Goal: Entertainment & Leisure: Consume media (video, audio)

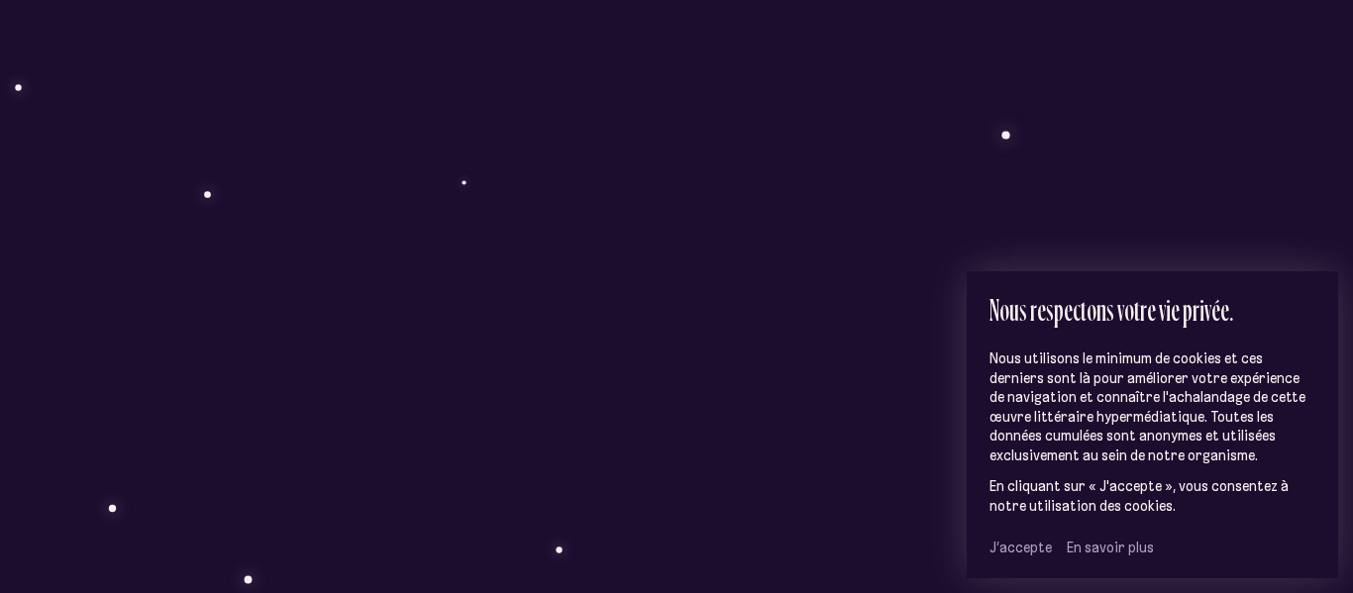
click at [1012, 552] on span "J’accepte" at bounding box center [1021, 548] width 62 height 18
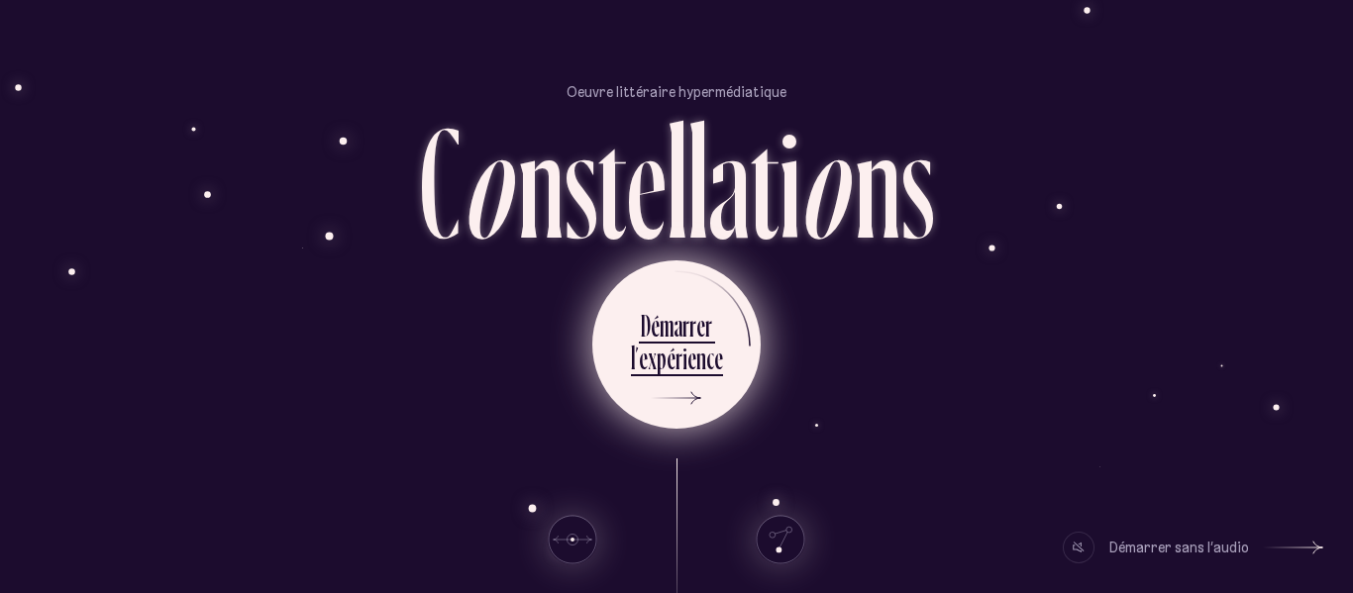
click at [699, 352] on div "n" at bounding box center [702, 358] width 10 height 39
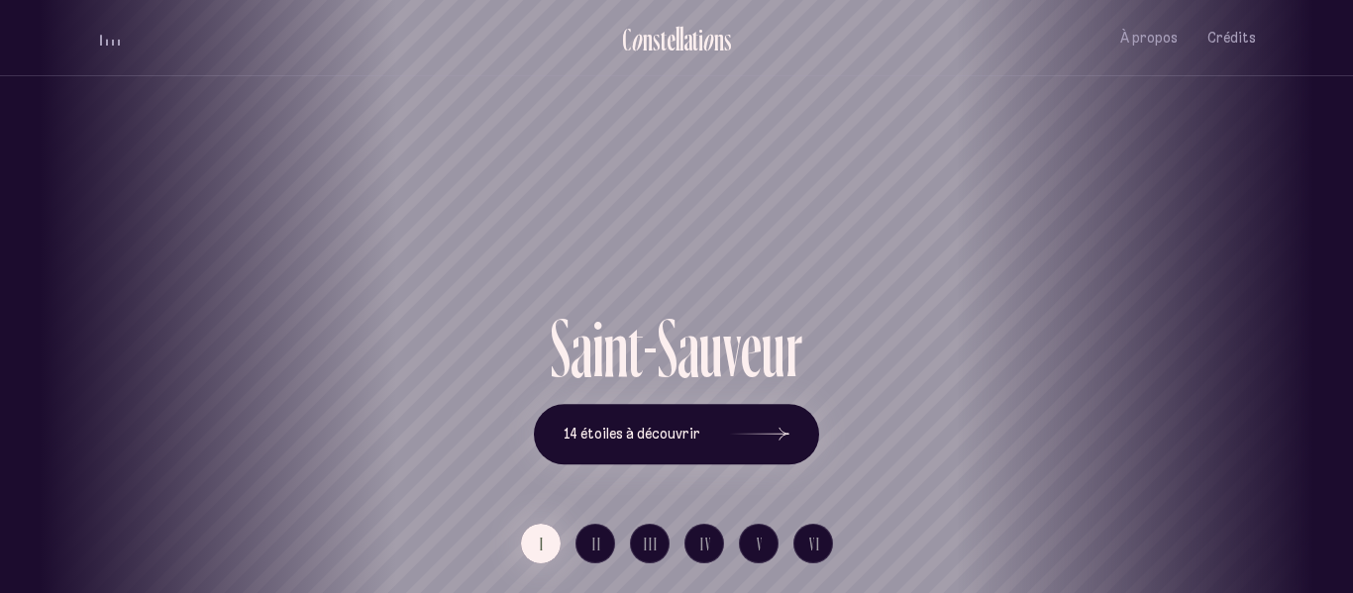
click at [917, 117] on div "Saint-Sauveur" at bounding box center [676, 153] width 1353 height 307
click at [709, 441] on button "14 étoiles à découvrir" at bounding box center [676, 434] width 285 height 61
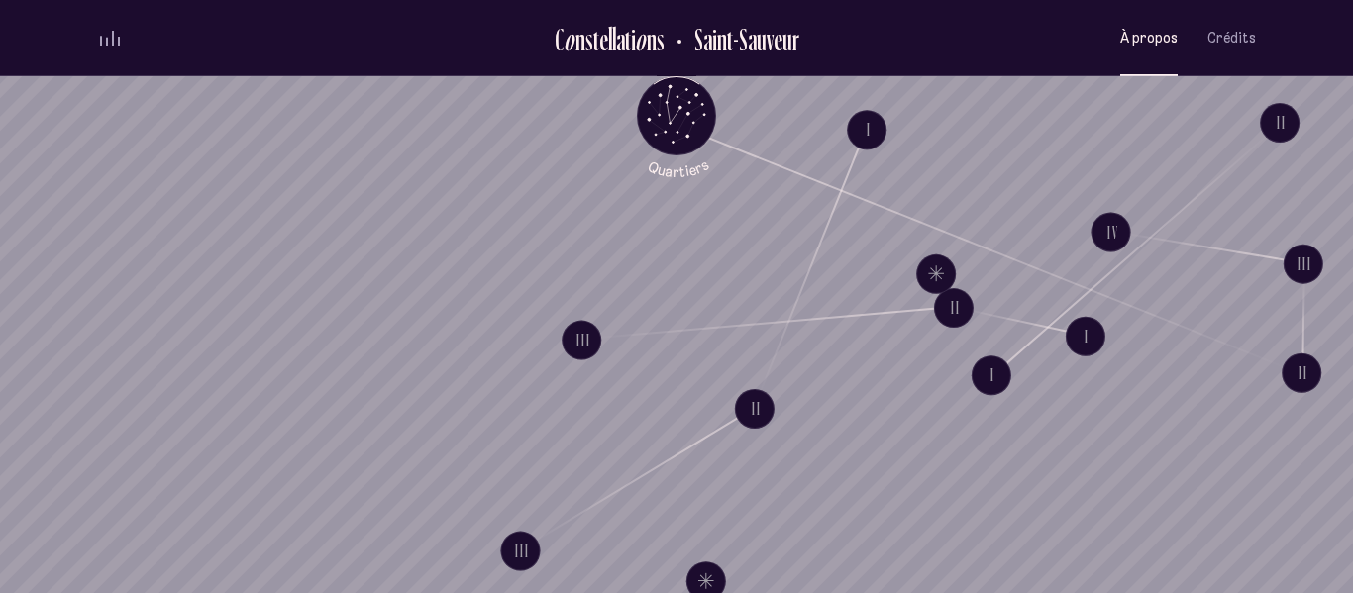
click at [1145, 50] on button "À propos" at bounding box center [1149, 38] width 57 height 47
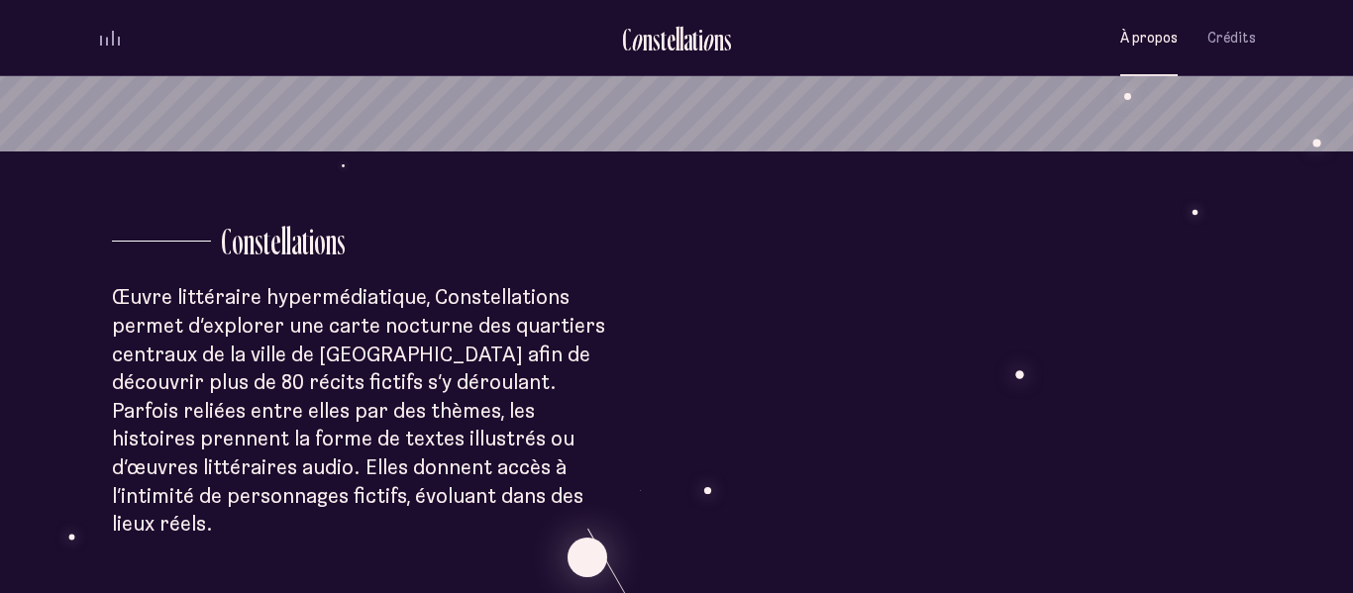
scroll to position [447, 0]
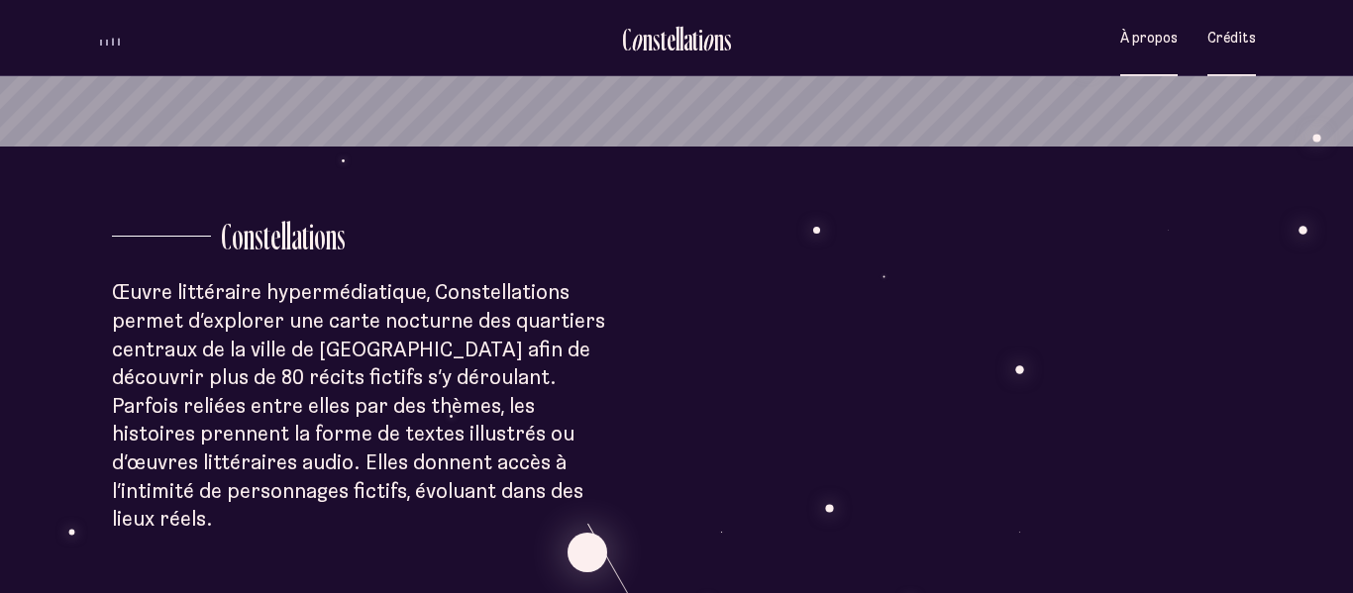
click at [1242, 51] on button "Crédits" at bounding box center [1232, 38] width 49 height 47
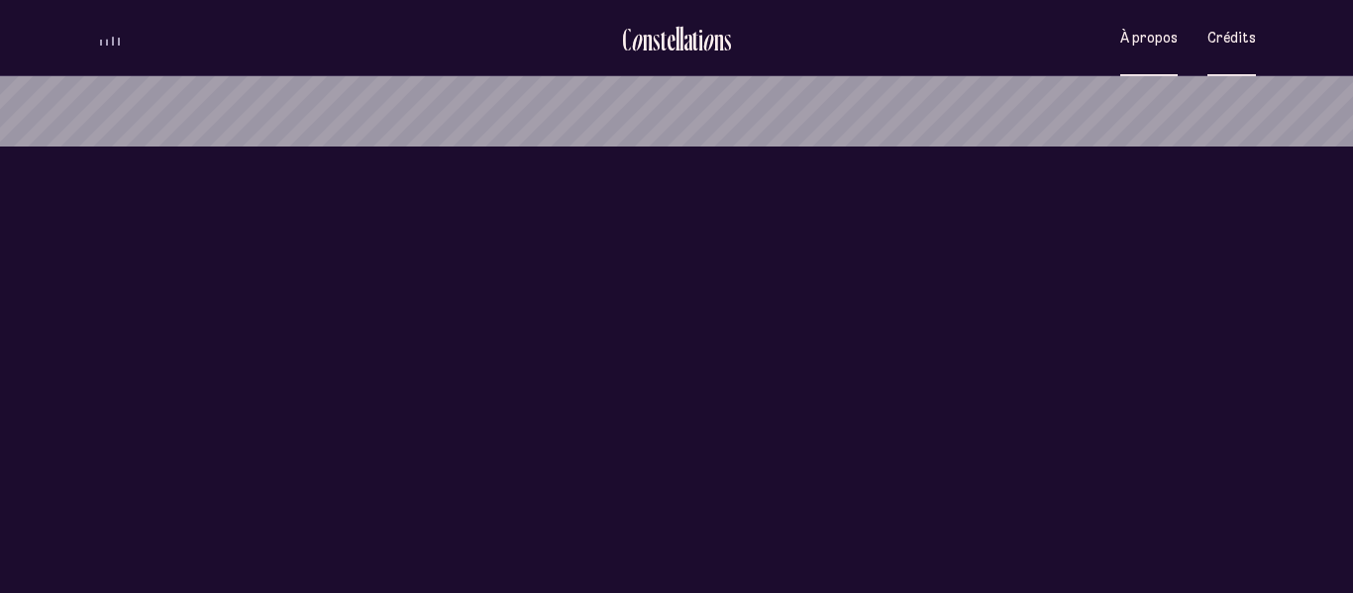
scroll to position [0, 0]
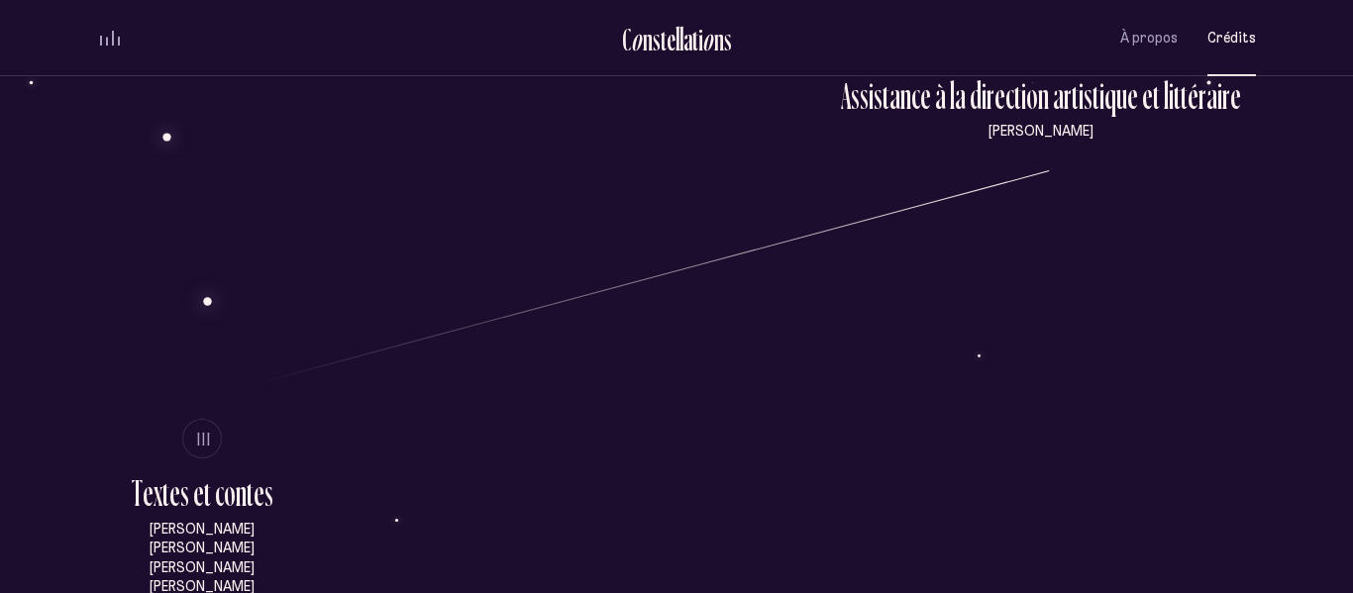
scroll to position [756, 0]
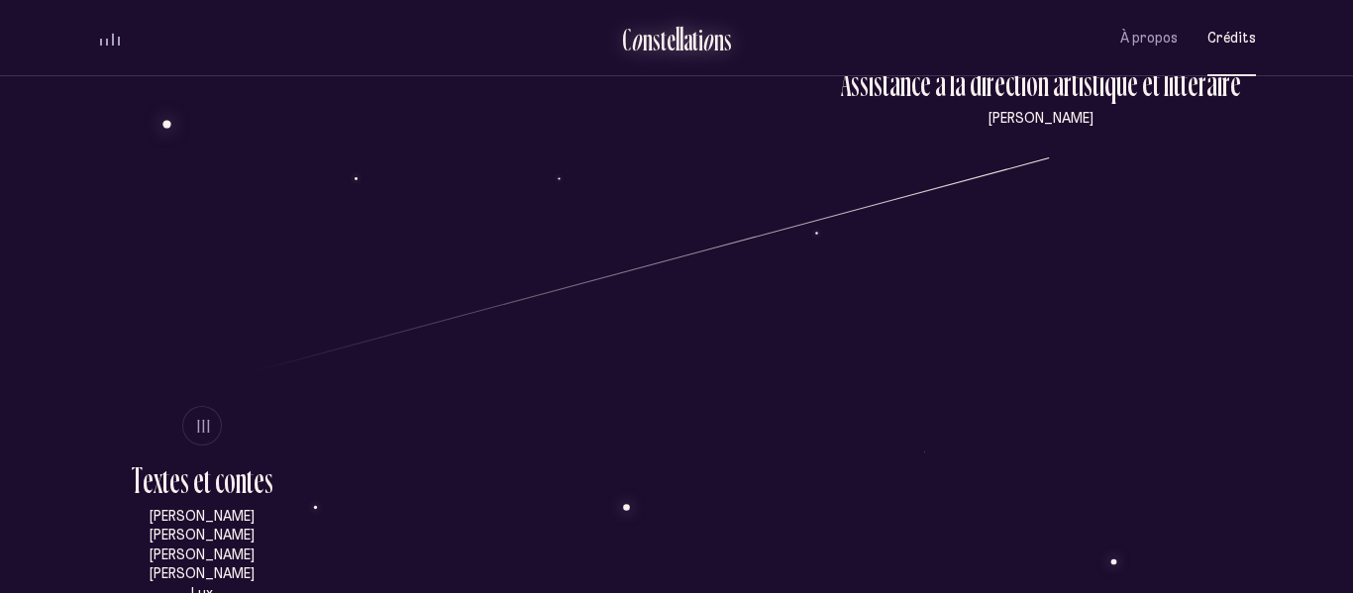
click at [672, 58] on div "C o n s t e l l a t i o n s" at bounding box center [677, 42] width 110 height 39
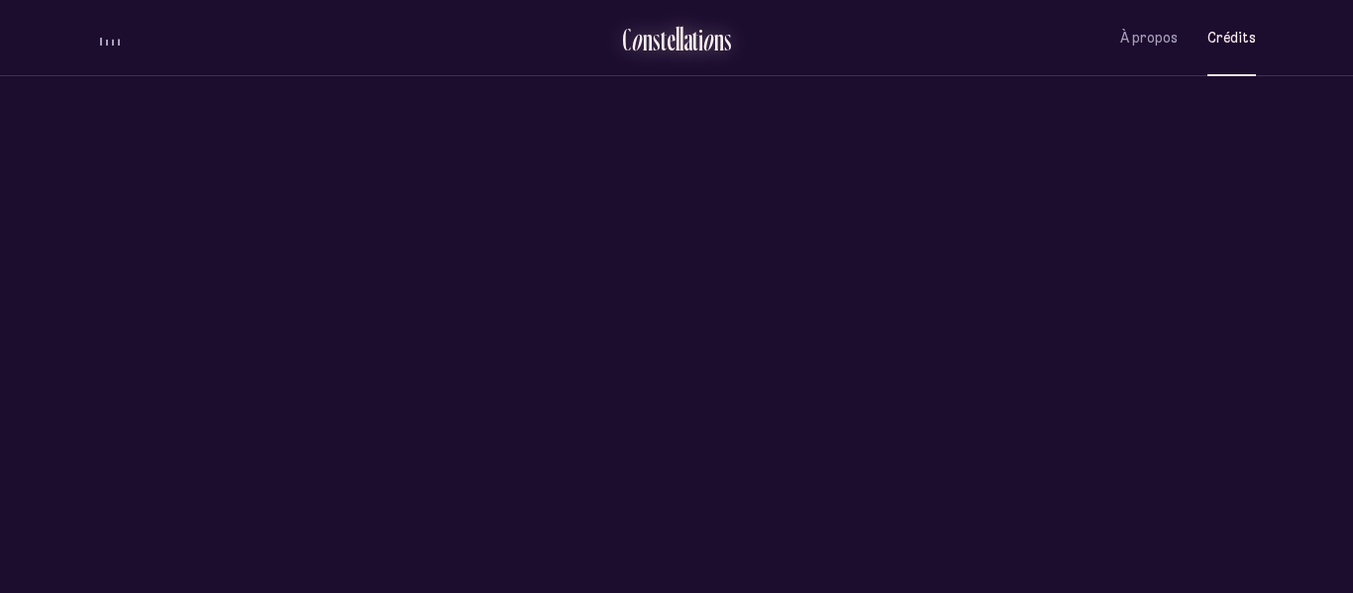
scroll to position [0, 0]
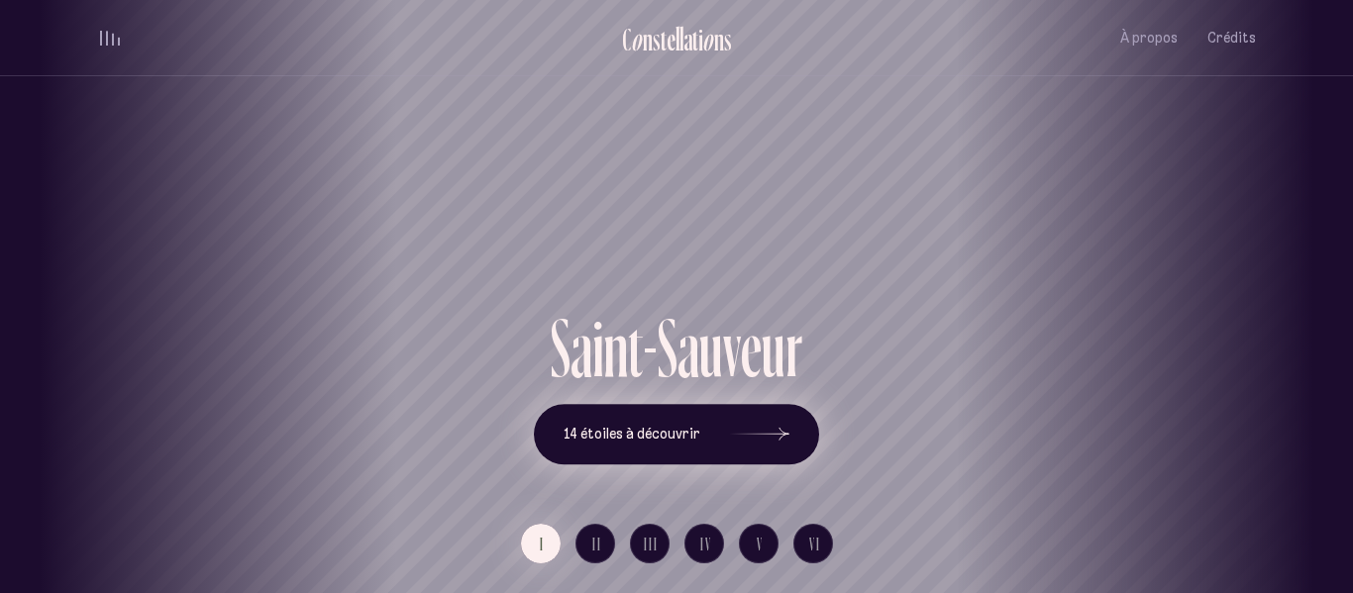
click at [609, 426] on span "14 étoiles à découvrir" at bounding box center [632, 434] width 137 height 17
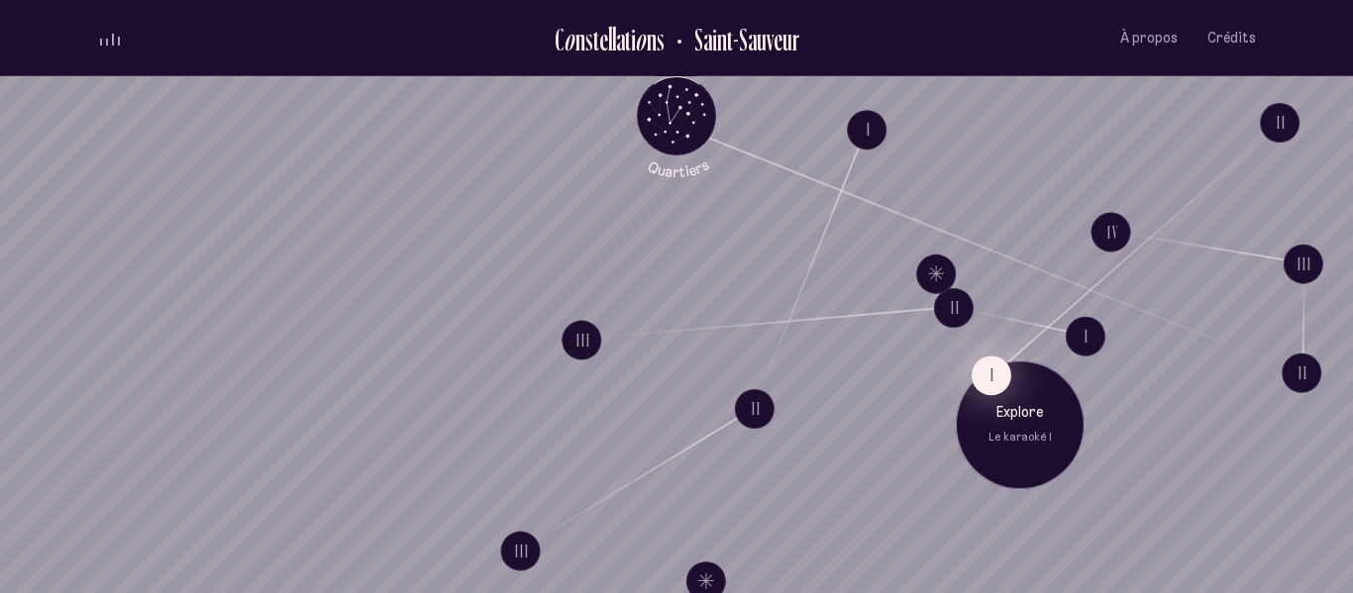
click at [1003, 373] on button "I" at bounding box center [992, 376] width 40 height 40
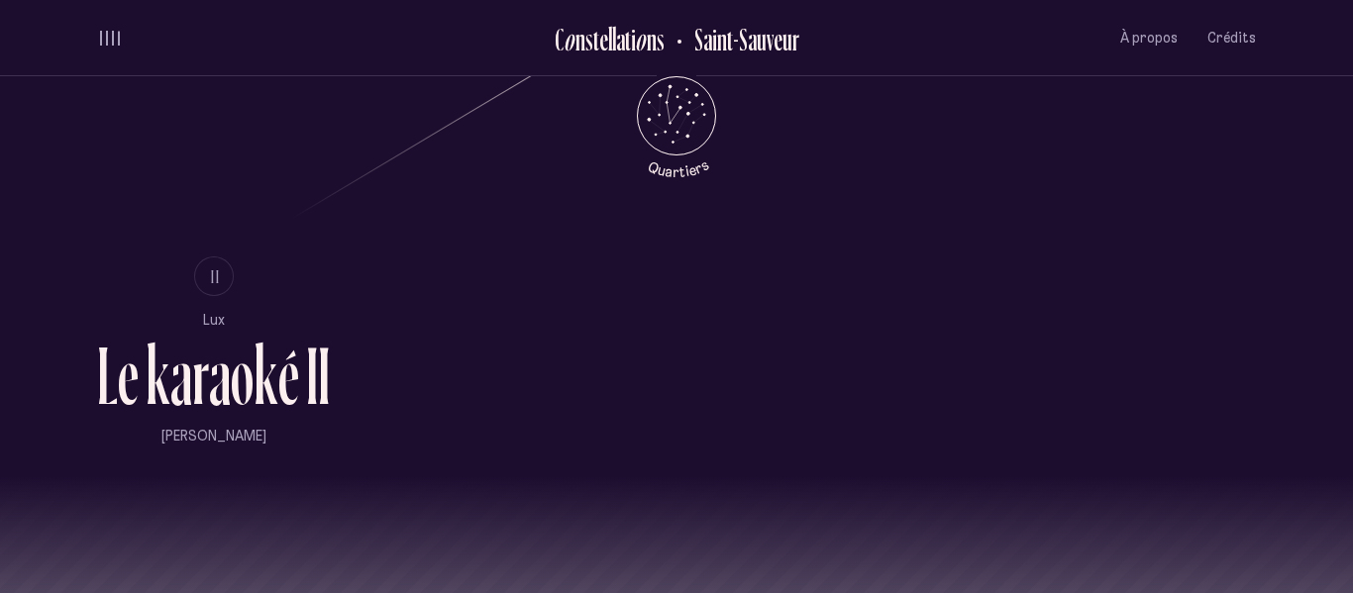
scroll to position [1159, 0]
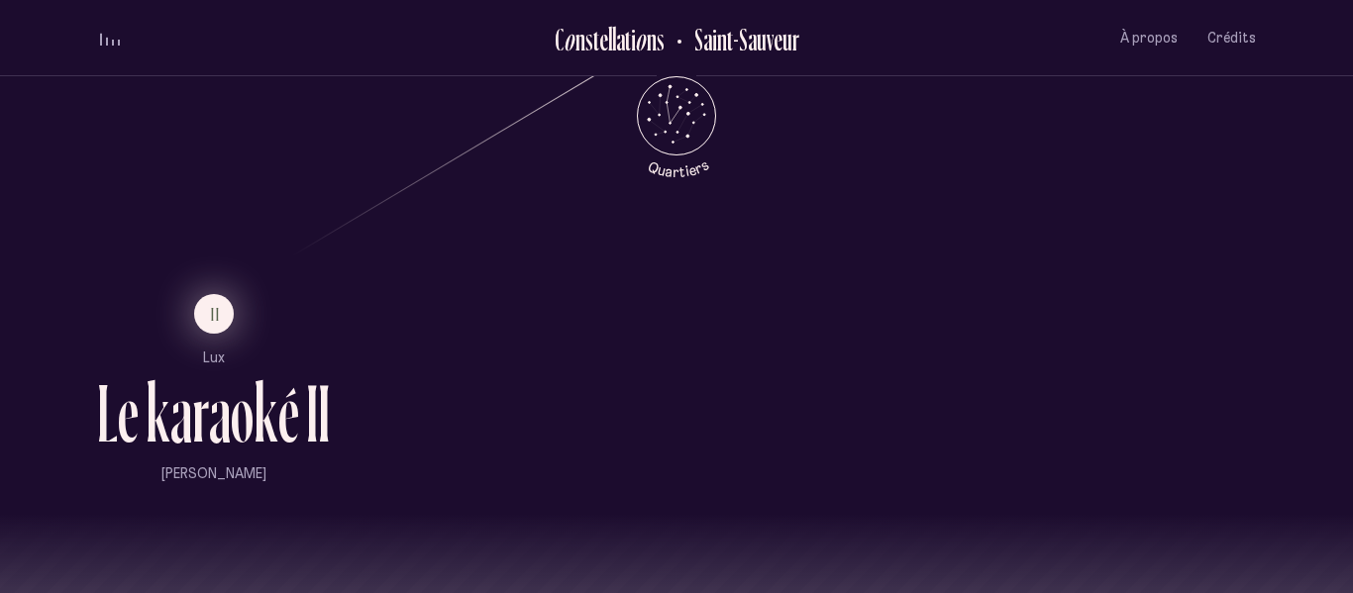
click at [211, 312] on span "II" at bounding box center [216, 314] width 10 height 17
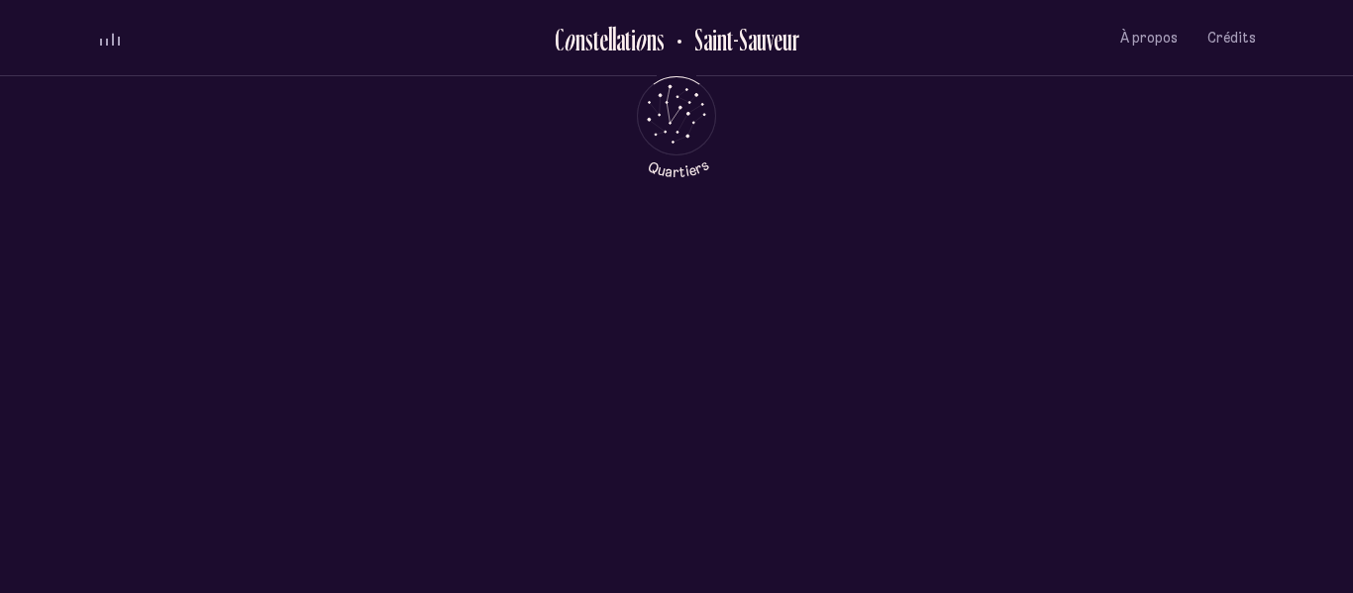
scroll to position [0, 0]
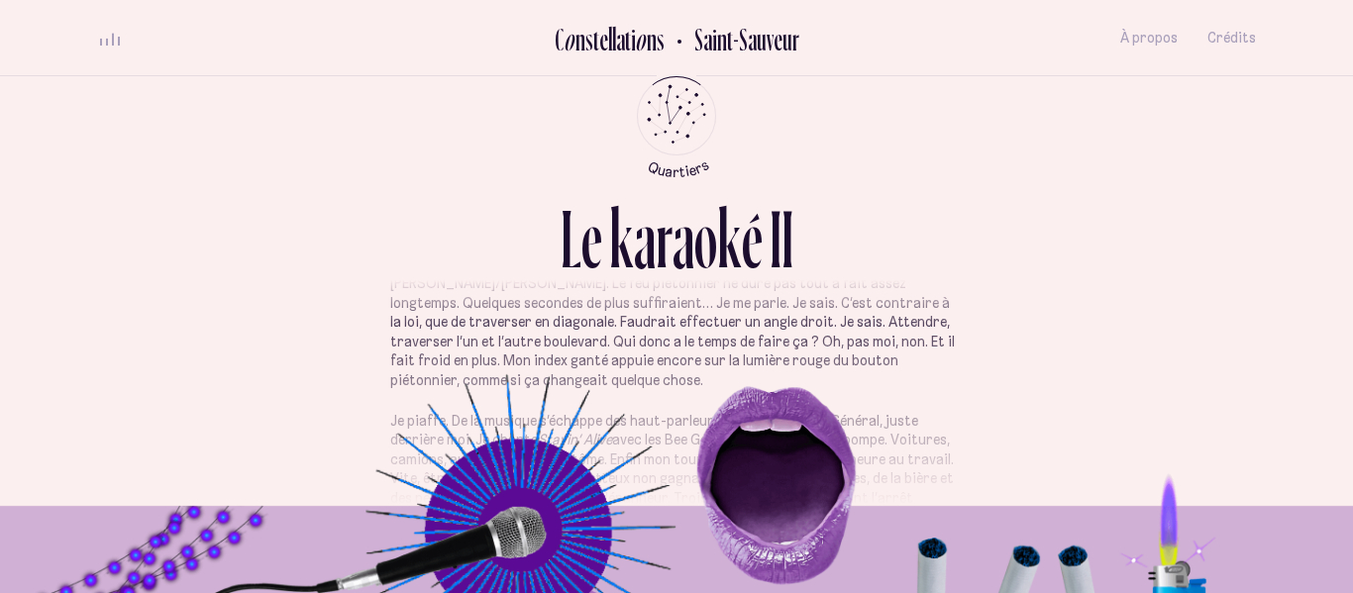
scroll to position [72, 0]
click at [1154, 11] on ul "C o n s t e l l a t i o n s [GEOGRAPHIC_DATA] À propos Crédits Menu" at bounding box center [676, 38] width 1159 height 76
click at [1219, 31] on span "Crédits" at bounding box center [1232, 38] width 49 height 17
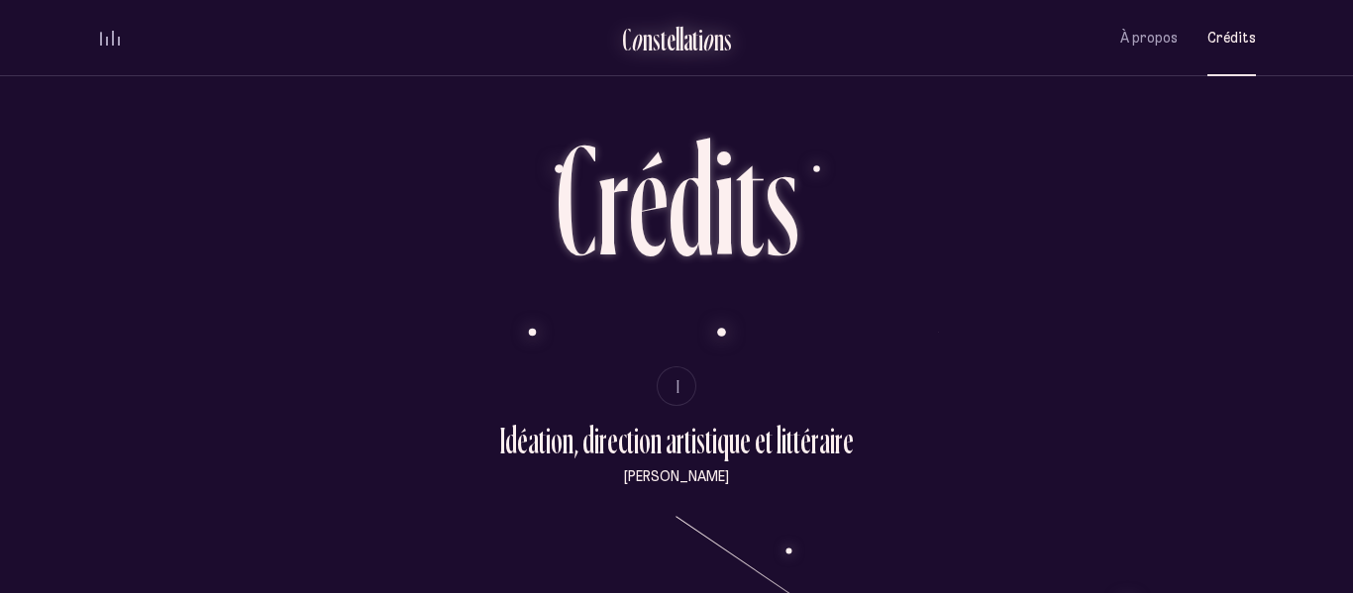
click at [717, 51] on div "n" at bounding box center [719, 39] width 10 height 33
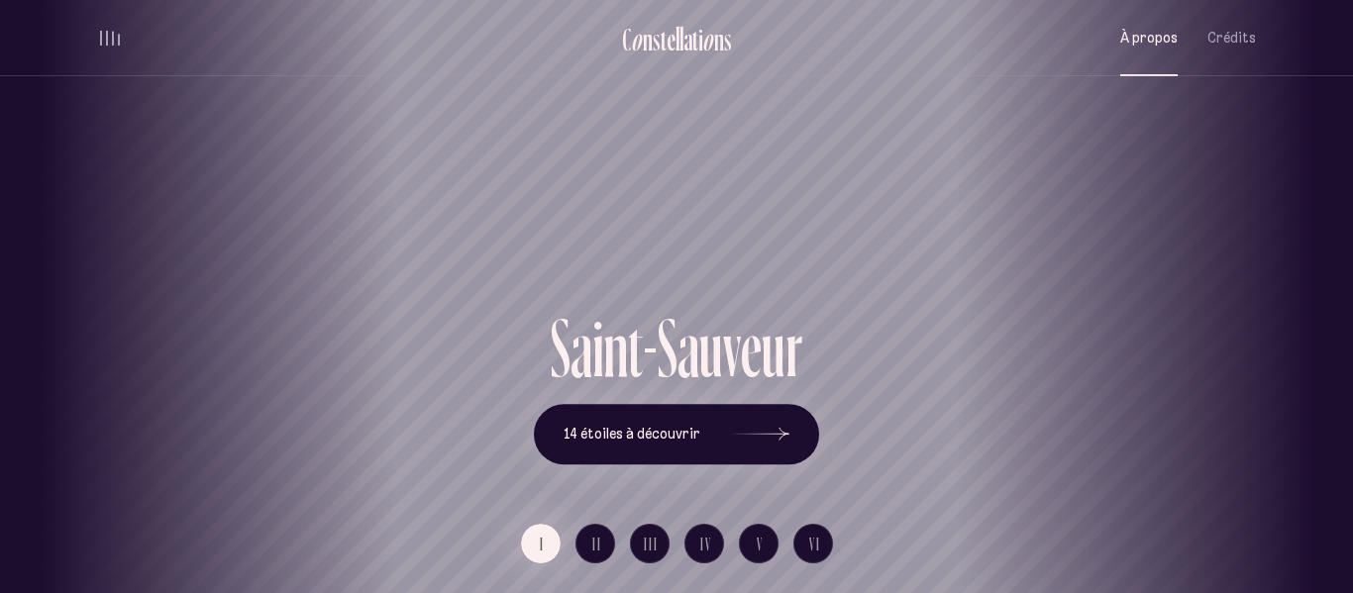
click at [1163, 30] on span "À propos" at bounding box center [1149, 38] width 57 height 17
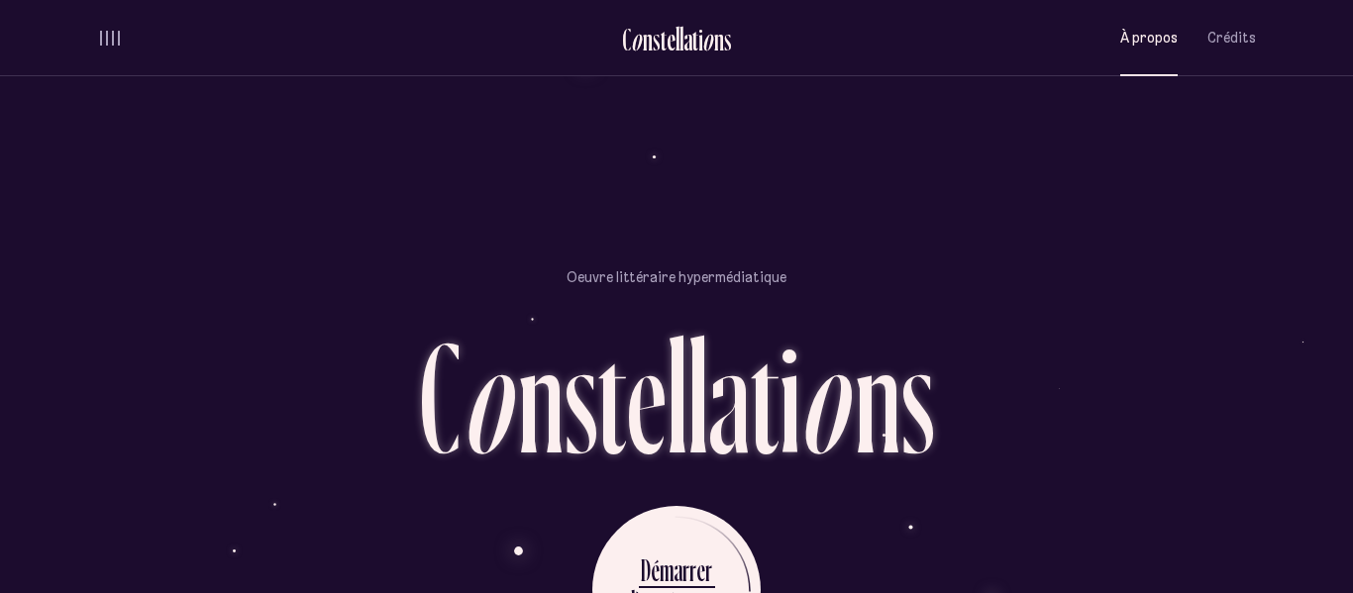
scroll to position [1699, 0]
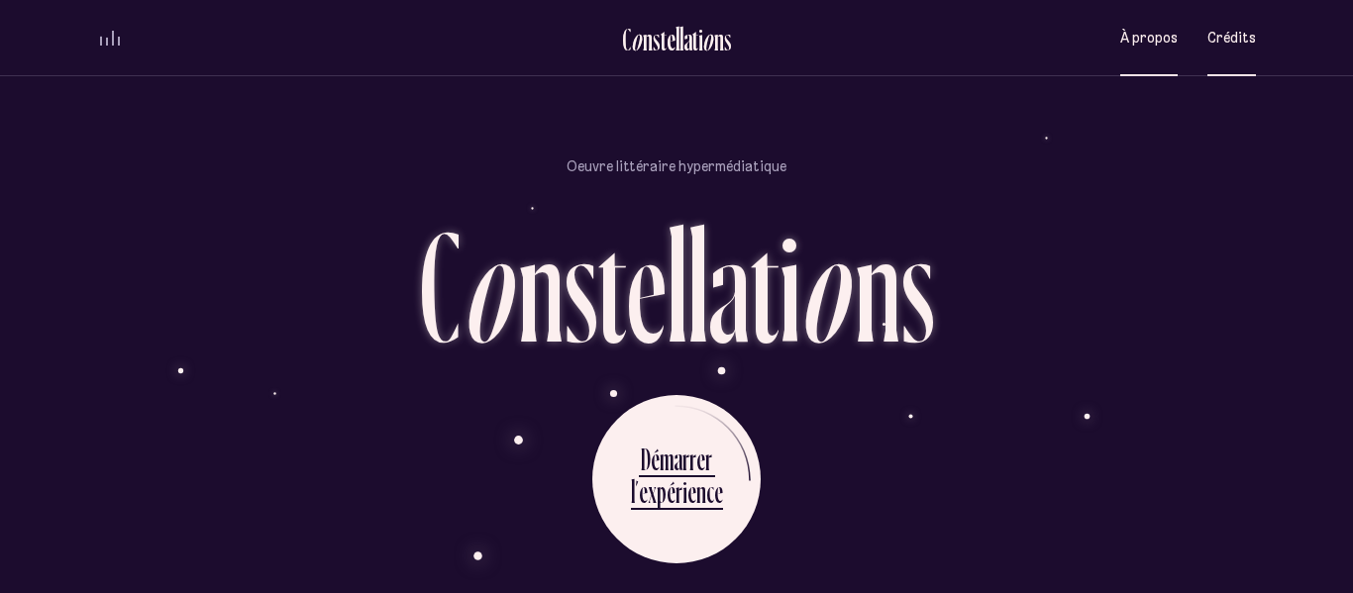
click at [1213, 58] on button "Crédits" at bounding box center [1232, 38] width 49 height 47
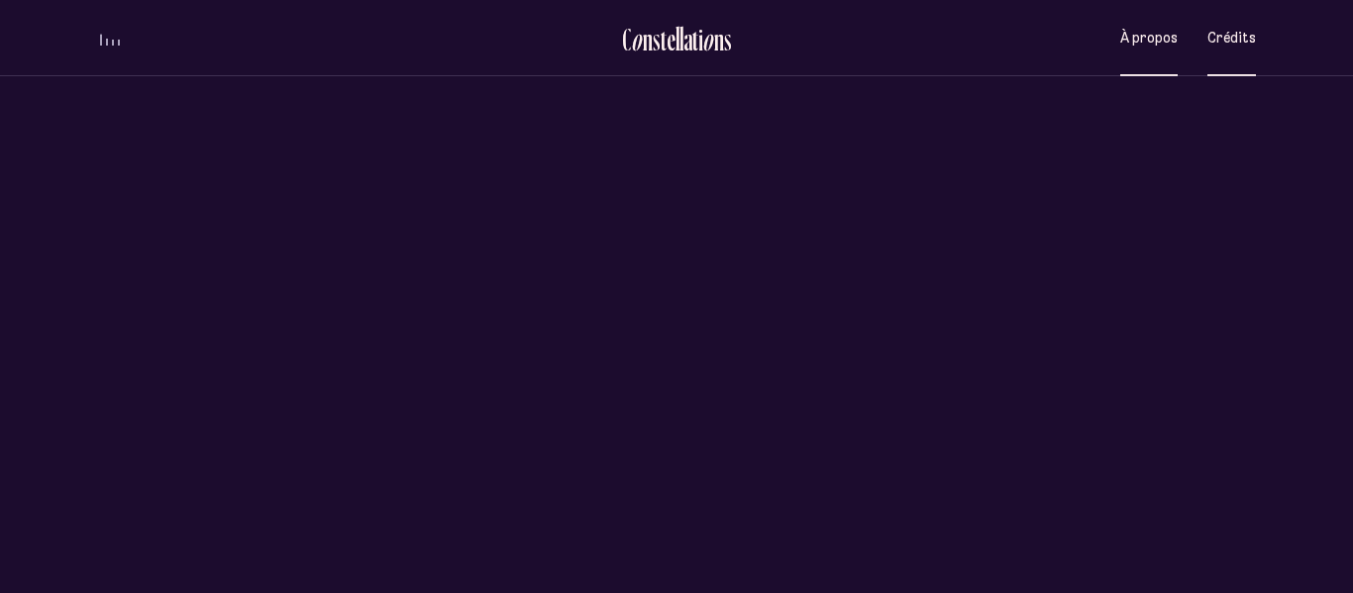
scroll to position [0, 0]
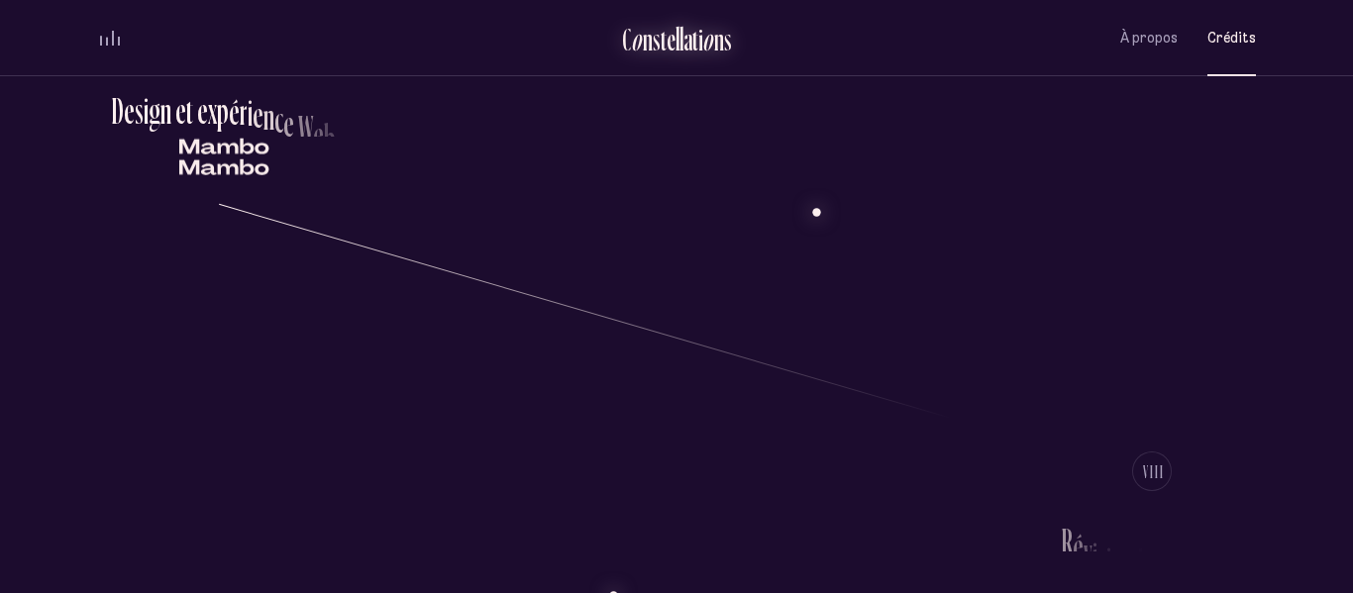
click at [681, 43] on div "l" at bounding box center [682, 39] width 4 height 33
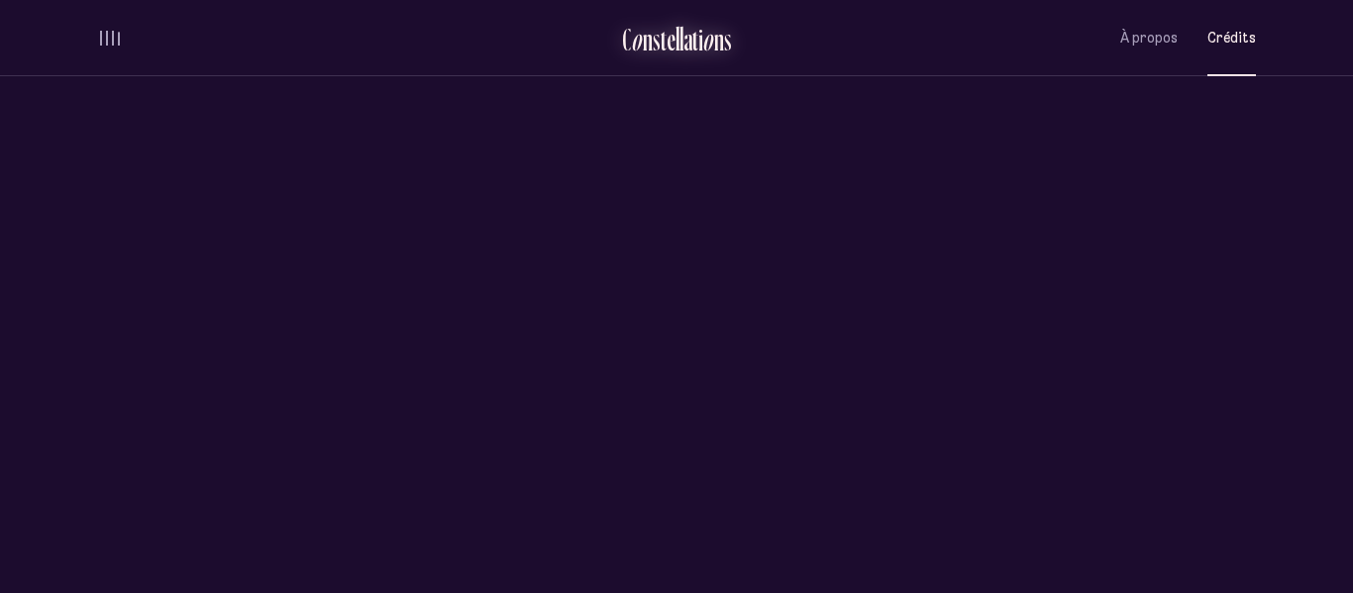
scroll to position [0, 0]
click at [681, 43] on div "l" at bounding box center [682, 39] width 4 height 33
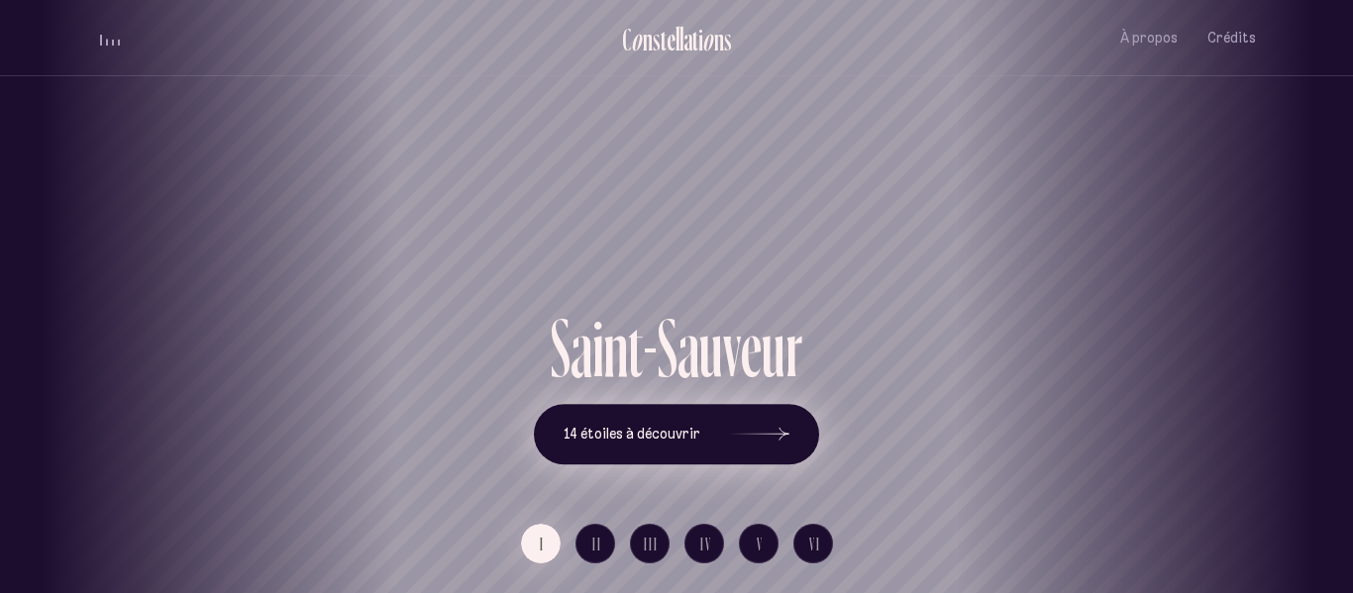
click at [631, 428] on span "14 étoiles à découvrir" at bounding box center [632, 434] width 137 height 17
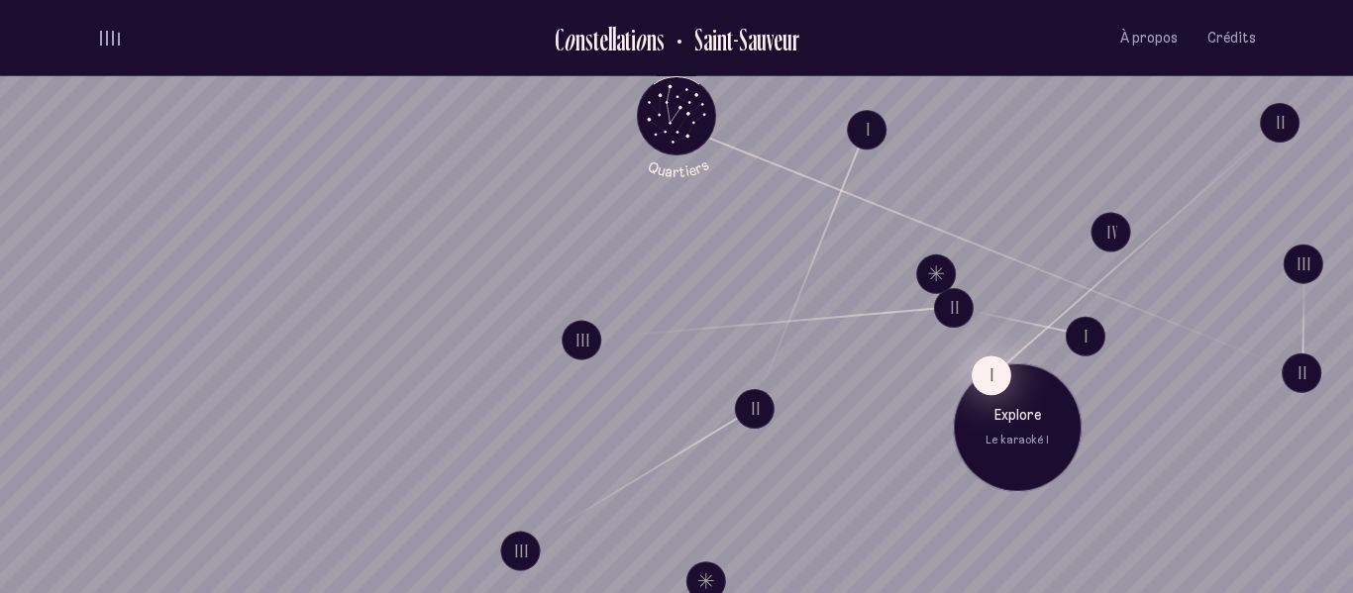
click at [1003, 371] on button "I" at bounding box center [992, 376] width 40 height 40
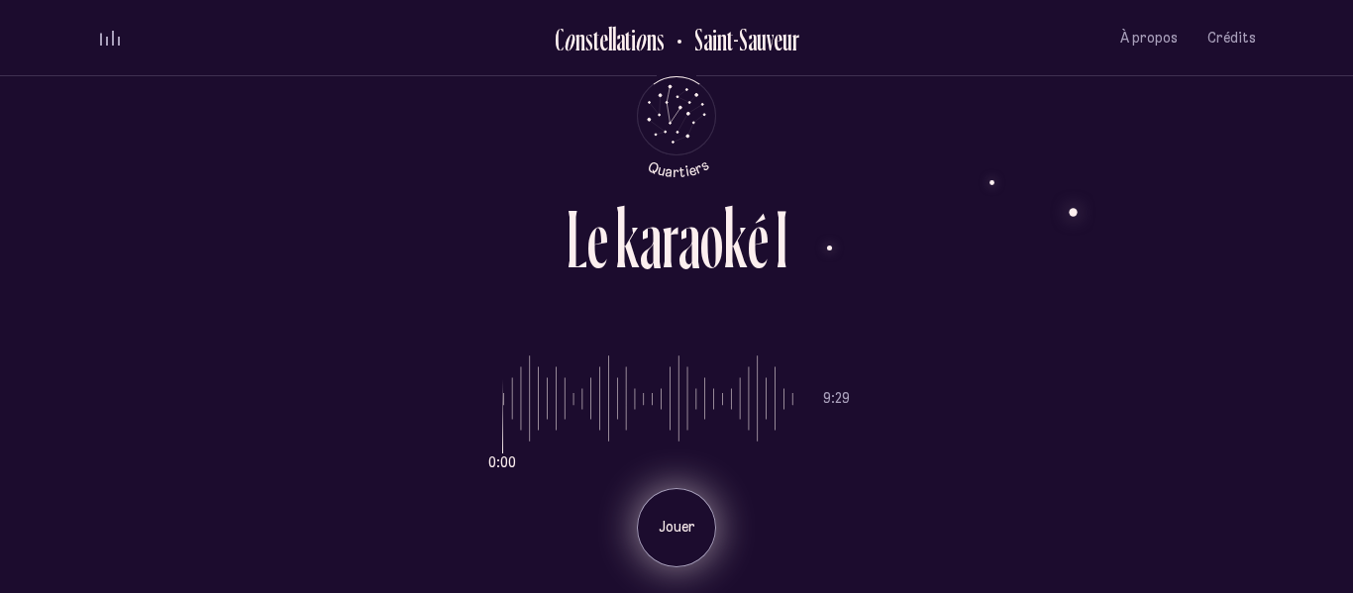
click at [680, 505] on div "Jouer" at bounding box center [676, 527] width 79 height 79
click at [696, 542] on div "Pause" at bounding box center [676, 527] width 79 height 79
click at [696, 542] on div "Jouer" at bounding box center [676, 527] width 79 height 79
click at [662, 515] on div "Pause" at bounding box center [676, 527] width 79 height 79
click at [662, 515] on div "Jouer" at bounding box center [676, 527] width 79 height 79
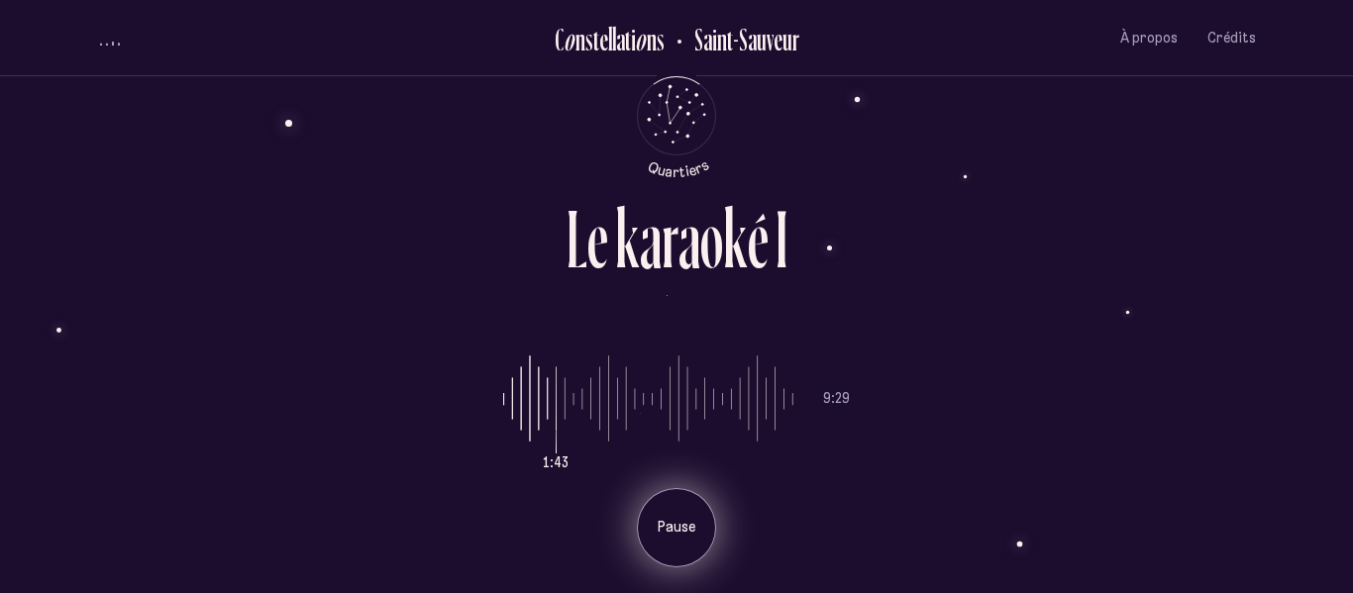
click at [661, 549] on div "Pause" at bounding box center [676, 527] width 79 height 79
click at [661, 549] on div "Jouer" at bounding box center [676, 527] width 79 height 79
click at [661, 538] on p "Pause" at bounding box center [677, 528] width 50 height 20
click at [661, 549] on div "Pause" at bounding box center [676, 527] width 79 height 79
click at [661, 549] on div "Jouer" at bounding box center [676, 527] width 79 height 79
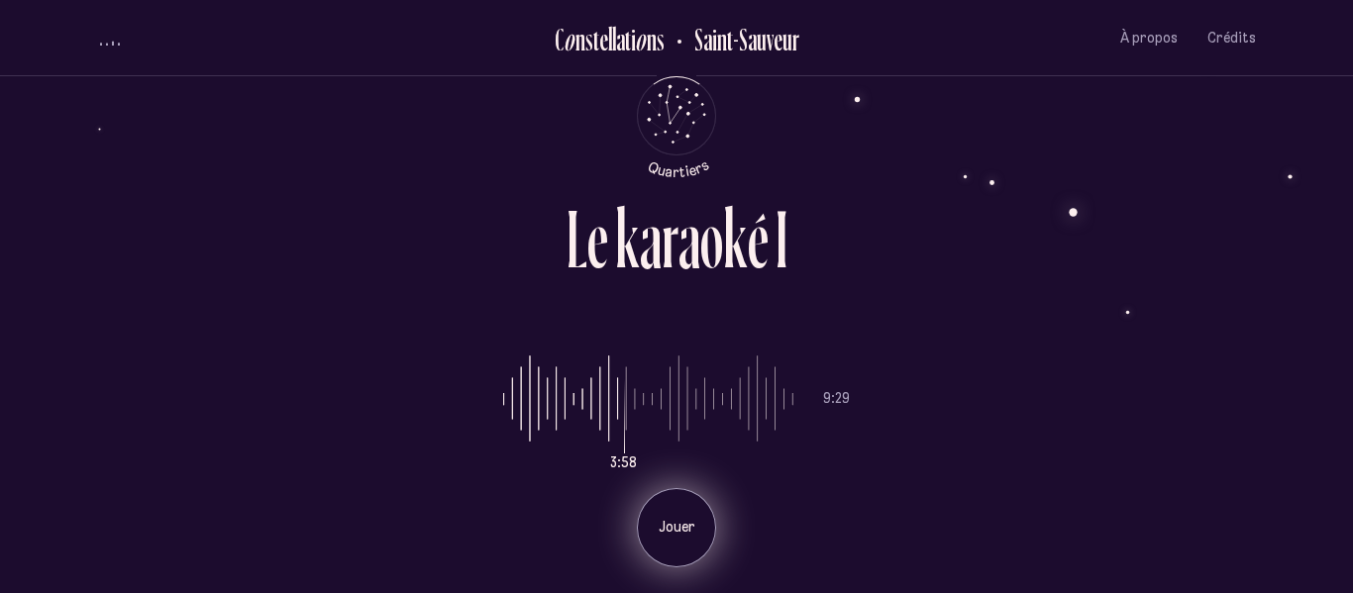
click at [666, 533] on p "Jouer" at bounding box center [677, 528] width 50 height 20
click at [658, 521] on p "Jouer" at bounding box center [677, 528] width 50 height 20
click at [674, 543] on div "Jouer" at bounding box center [676, 527] width 79 height 79
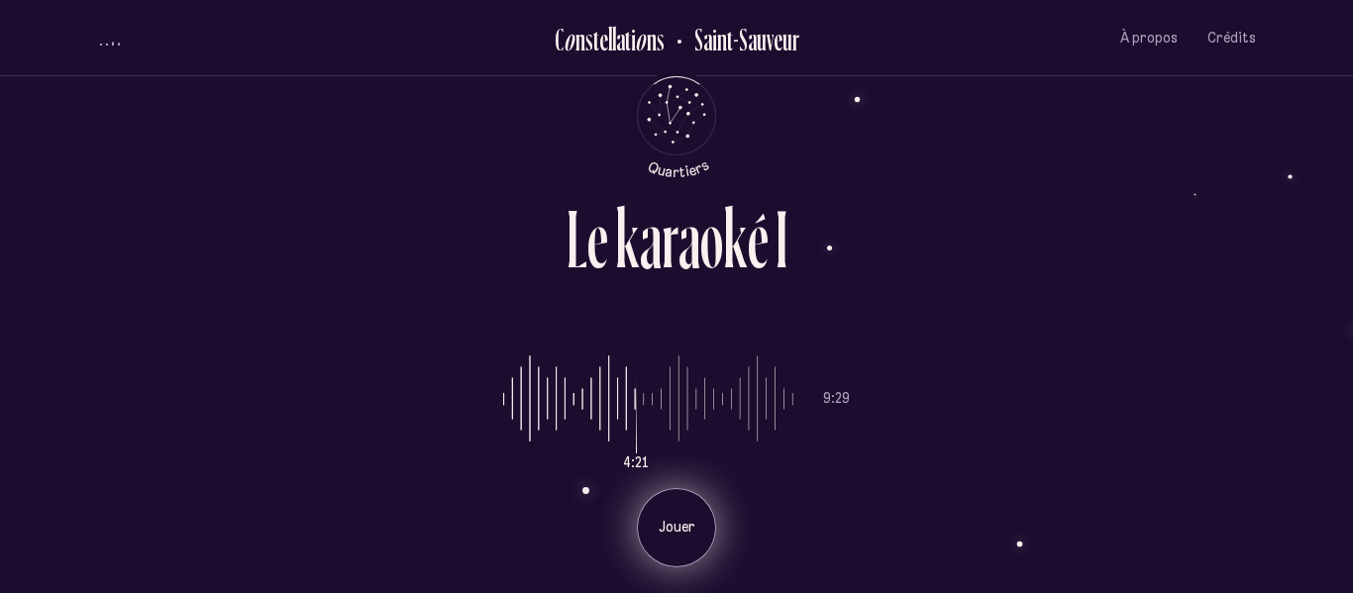
click at [682, 518] on p "Jouer" at bounding box center [677, 528] width 50 height 20
click at [670, 521] on p "Jouer" at bounding box center [677, 528] width 50 height 20
click at [670, 521] on li "Jouer" at bounding box center [676, 521] width 347 height 94
click at [669, 507] on div "Jouer" at bounding box center [676, 527] width 79 height 79
click at [675, 513] on div "Jouer" at bounding box center [676, 527] width 79 height 79
